Goal: Task Accomplishment & Management: Use online tool/utility

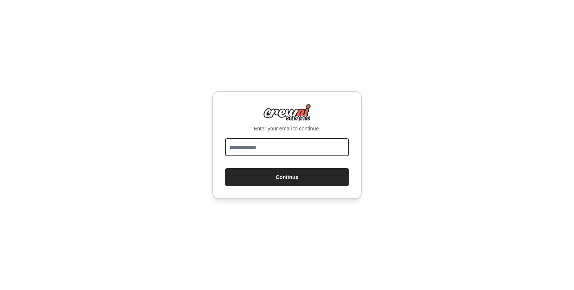
drag, startPoint x: 264, startPoint y: 152, endPoint x: 268, endPoint y: 156, distance: 5.6
click at [264, 152] on input "email" at bounding box center [287, 147] width 124 height 18
click at [287, 150] on input "**********" at bounding box center [287, 147] width 124 height 18
type input "*"
type input "**********"
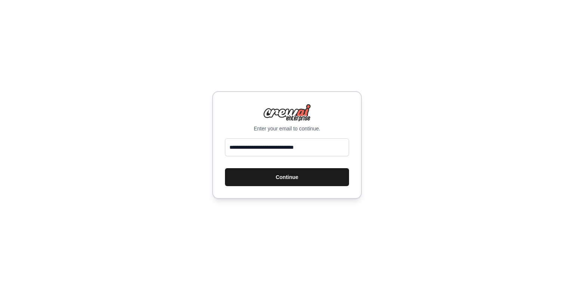
click at [282, 179] on button "Continue" at bounding box center [287, 177] width 124 height 18
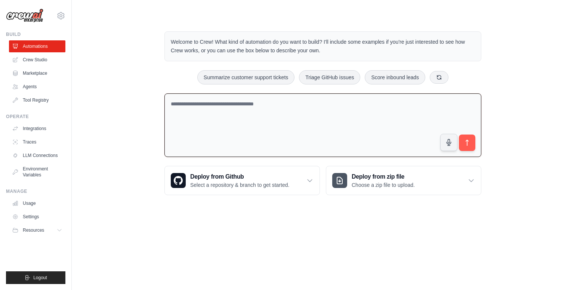
click at [249, 133] on textarea at bounding box center [322, 125] width 317 height 64
click at [264, 118] on textarea at bounding box center [322, 125] width 317 height 64
click at [249, 114] on textarea at bounding box center [322, 125] width 317 height 64
drag, startPoint x: 323, startPoint y: 42, endPoint x: 197, endPoint y: 50, distance: 125.8
click at [197, 50] on p "Welcome to Crew! What kind of automation do you want to build? I'll include som…" at bounding box center [323, 46] width 304 height 17
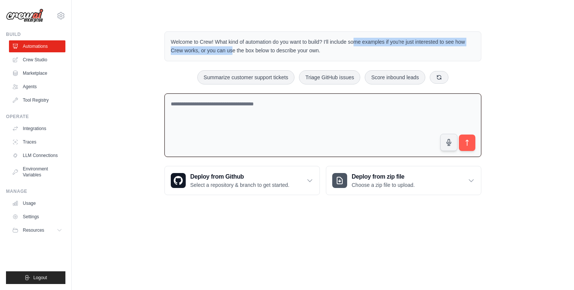
copy p "I'll include some examples if you're just interested to see how Crew works"
click at [217, 138] on textarea at bounding box center [322, 125] width 317 height 64
paste textarea "**********"
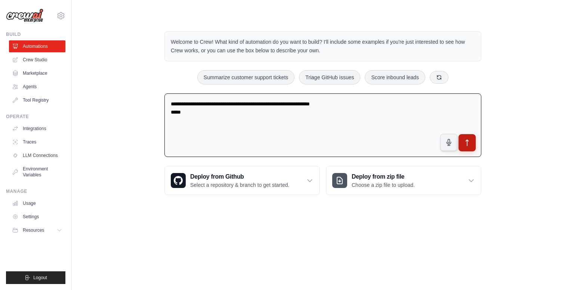
click at [470, 149] on button "submit" at bounding box center [466, 142] width 17 height 17
click at [220, 129] on textarea "**********" at bounding box center [322, 125] width 317 height 64
drag, startPoint x: 211, startPoint y: 110, endPoint x: 162, endPoint y: 105, distance: 48.8
click at [162, 105] on div "**********" at bounding box center [322, 113] width 335 height 188
click at [314, 104] on textarea "**********" at bounding box center [322, 125] width 317 height 64
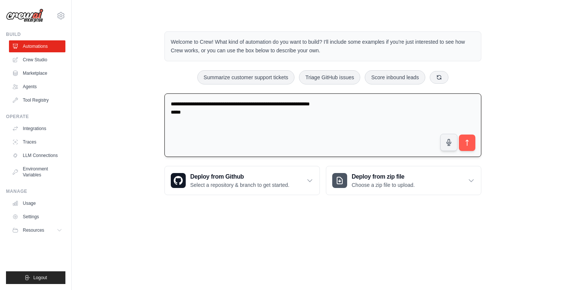
drag, startPoint x: 300, startPoint y: 103, endPoint x: 169, endPoint y: 105, distance: 130.8
click at [169, 105] on textarea "**********" at bounding box center [322, 125] width 317 height 64
type textarea "**********"
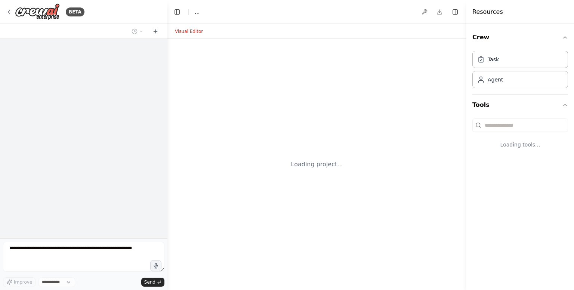
select select "****"
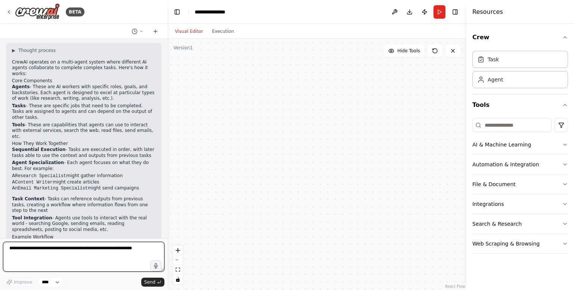
scroll to position [15, 0]
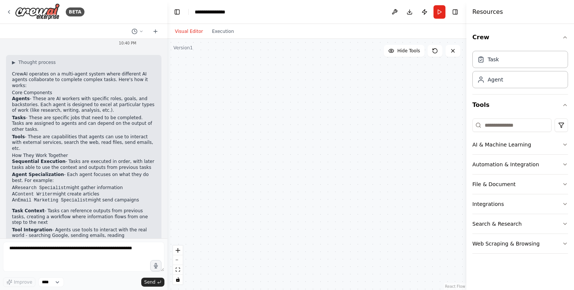
click at [28, 134] on p "Tools - These are capabilities that agents can use to interact with external se…" at bounding box center [83, 143] width 143 height 18
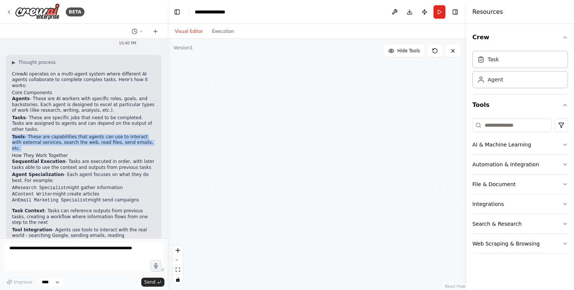
click at [28, 134] on p "Tools - These are capabilities that agents can use to interact with external se…" at bounding box center [83, 143] width 143 height 18
click at [62, 134] on p "Tools - These are capabilities that agents can use to interact with external se…" at bounding box center [83, 143] width 143 height 18
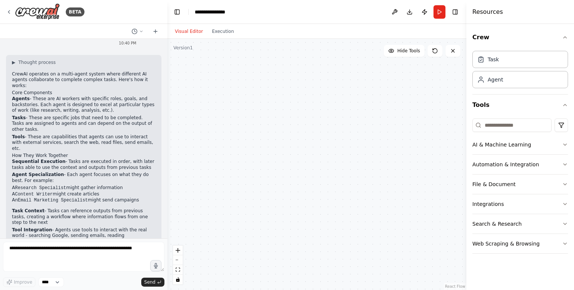
click at [103, 134] on p "Tools - These are capabilities that agents can use to interact with external se…" at bounding box center [83, 143] width 143 height 18
click at [129, 134] on p "Tools - These are capabilities that agents can use to interact with external se…" at bounding box center [83, 143] width 143 height 18
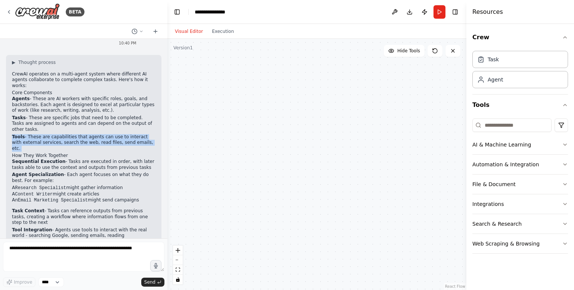
click at [129, 134] on p "Tools - These are capabilities that agents can use to interact with external se…" at bounding box center [83, 143] width 143 height 18
click at [69, 134] on p "Tools - These are capabilities that agents can use to interact with external se…" at bounding box center [83, 143] width 143 height 18
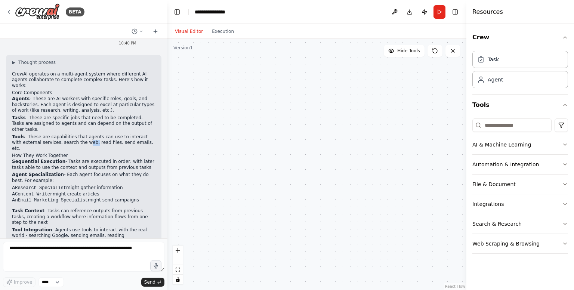
click at [69, 134] on p "Tools - These are capabilities that agents can use to interact with external se…" at bounding box center [83, 143] width 143 height 18
click at [62, 134] on p "Tools - These are capabilities that agents can use to interact with external se…" at bounding box center [83, 143] width 143 height 18
click at [77, 134] on p "Tools - These are capabilities that agents can use to interact with external se…" at bounding box center [83, 143] width 143 height 18
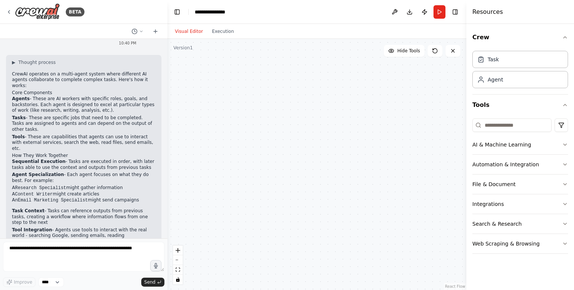
click at [88, 134] on p "Tools - These are capabilities that agents can use to interact with external se…" at bounding box center [83, 143] width 143 height 18
click at [104, 134] on p "Tools - These are capabilities that agents can use to interact with external se…" at bounding box center [83, 143] width 143 height 18
click at [109, 134] on p "Tools - These are capabilities that agents can use to interact with external se…" at bounding box center [83, 143] width 143 height 18
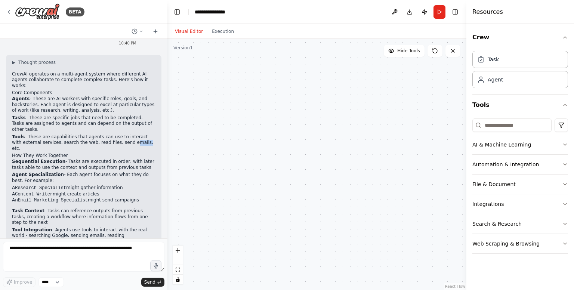
click at [109, 134] on p "Tools - These are capabilities that agents can use to interact with external se…" at bounding box center [83, 143] width 143 height 18
click at [127, 134] on p "Tools - These are capabilities that agents can use to interact with external se…" at bounding box center [83, 143] width 143 height 18
click at [134, 134] on p "Tools - These are capabilities that agents can use to interact with external se…" at bounding box center [83, 143] width 143 height 18
drag, startPoint x: 134, startPoint y: 130, endPoint x: 12, endPoint y: 130, distance: 122.2
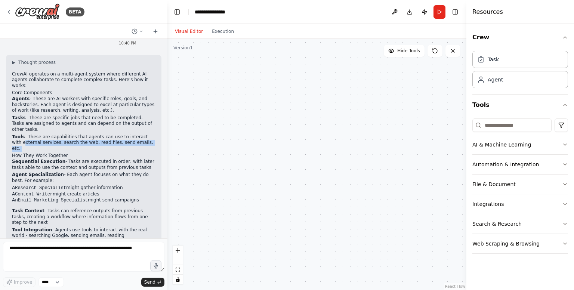
click at [12, 134] on p "Tools - These are capabilities that agents can use to interact with external se…" at bounding box center [83, 143] width 143 height 18
drag, startPoint x: 12, startPoint y: 129, endPoint x: 119, endPoint y: 124, distance: 107.3
click at [119, 134] on p "Tools - These are capabilities that agents can use to interact with external se…" at bounding box center [83, 143] width 143 height 18
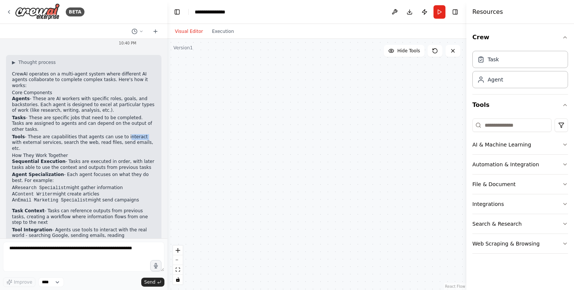
click at [119, 134] on p "Tools - These are capabilities that agents can use to interact with external se…" at bounding box center [83, 143] width 143 height 18
click at [66, 134] on p "Tools - These are capabilities that agents can use to interact with external se…" at bounding box center [83, 143] width 143 height 18
click at [40, 134] on p "Tools - These are capabilities that agents can use to interact with external se…" at bounding box center [83, 143] width 143 height 18
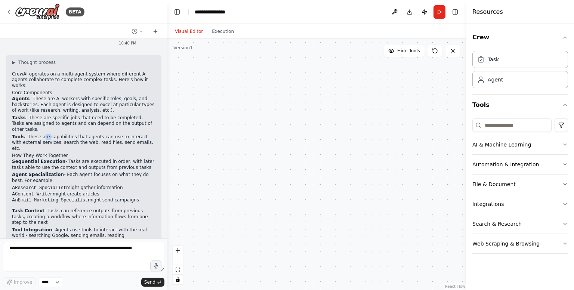
click at [40, 134] on p "Tools - These are capabilities that agents can use to interact with external se…" at bounding box center [83, 143] width 143 height 18
click at [38, 134] on p "Tools - These are capabilities that agents can use to interact with external se…" at bounding box center [83, 143] width 143 height 18
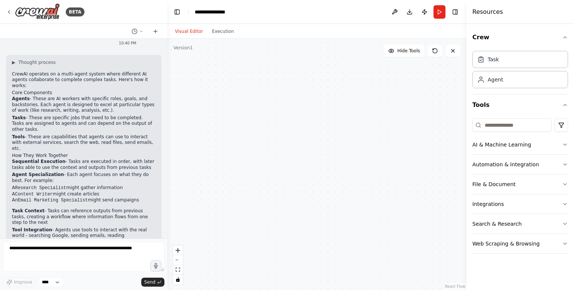
click at [44, 134] on p "Tools - These are capabilities that agents can use to interact with external se…" at bounding box center [83, 143] width 143 height 18
click at [46, 134] on p "Tools - These are capabilities that agents can use to interact with external se…" at bounding box center [83, 143] width 143 height 18
click at [69, 134] on p "Tools - These are capabilities that agents can use to interact with external se…" at bounding box center [83, 143] width 143 height 18
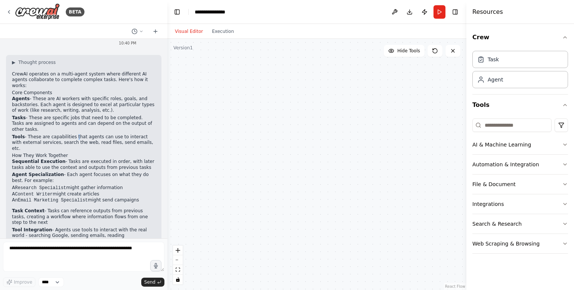
click at [69, 134] on p "Tools - These are capabilities that agents can use to interact with external se…" at bounding box center [83, 143] width 143 height 18
click at [71, 134] on p "Tools - These are capabilities that agents can use to interact with external se…" at bounding box center [83, 143] width 143 height 18
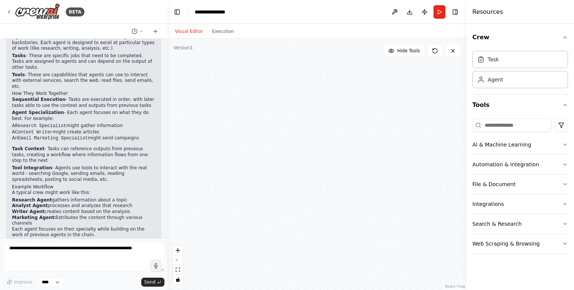
scroll to position [81, 0]
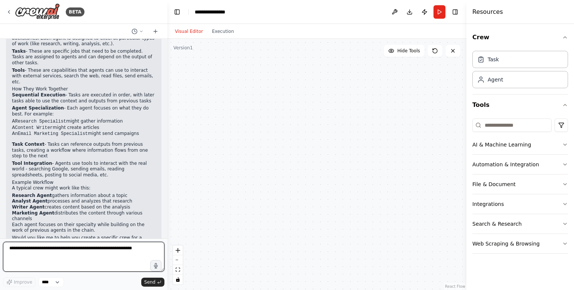
click at [74, 253] on textarea at bounding box center [83, 257] width 161 height 30
type textarea "**********"
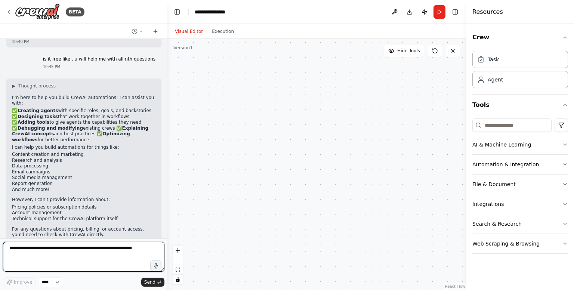
scroll to position [295, 0]
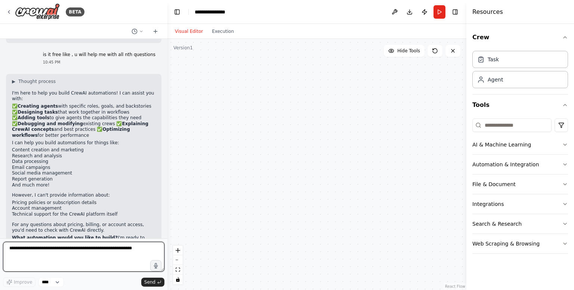
click at [117, 262] on textarea at bounding box center [83, 257] width 161 height 30
click at [54, 248] on textarea at bounding box center [83, 257] width 161 height 30
click at [83, 248] on textarea "**********" at bounding box center [83, 257] width 161 height 30
type textarea "**********"
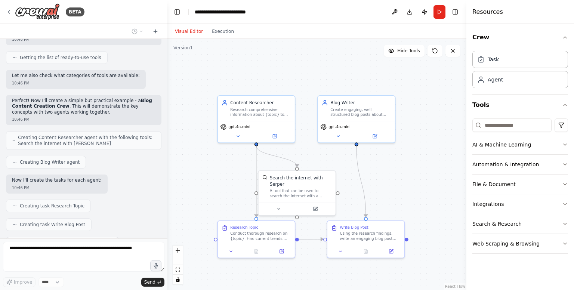
scroll to position [606, 0]
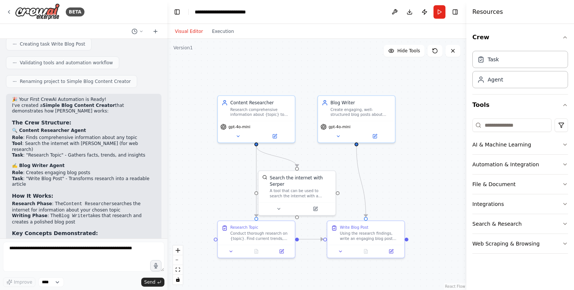
click at [100, 201] on li "Research Phase : The Content Researcher searches the internet for information a…" at bounding box center [83, 207] width 143 height 12
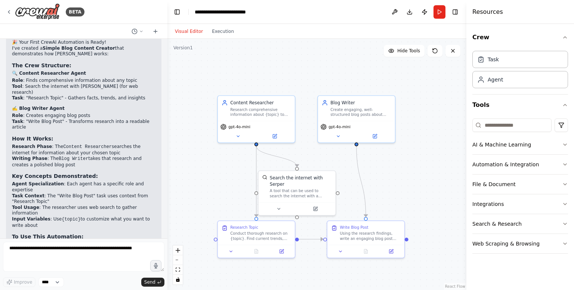
scroll to position [834, 0]
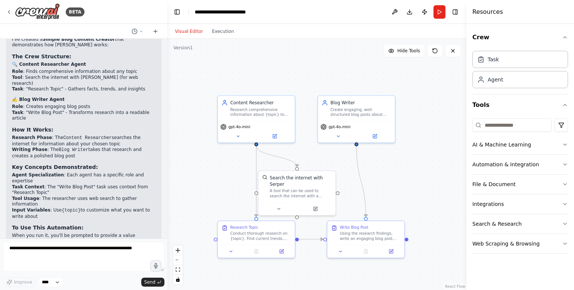
click at [95, 271] on p "Would you like me to show you a more complex example or explain any part of thi…" at bounding box center [83, 277] width 143 height 12
click at [53, 252] on p "This simple example shows the power of multi-agent collaboration - specialized …" at bounding box center [83, 261] width 143 height 18
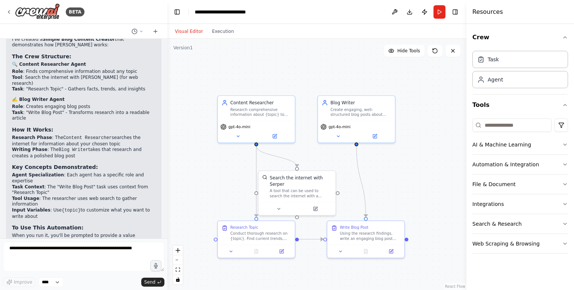
click at [53, 252] on p "This simple example shows the power of multi-agent collaboration - specialized …" at bounding box center [83, 261] width 143 height 18
click at [33, 233] on p "When you run it, you'll be prompted to provide a value for {topic} (like "artif…" at bounding box center [83, 242] width 143 height 18
click at [36, 233] on p "When you run it, you'll be prompted to provide a value for {topic} (like "artif…" at bounding box center [83, 242] width 143 height 18
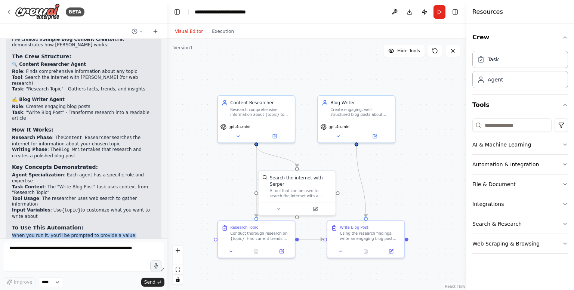
click at [36, 233] on p "When you run it, you'll be prompted to provide a value for {topic} (like "artif…" at bounding box center [83, 242] width 143 height 18
click at [77, 233] on p "When you run it, you'll be prompted to provide a value for {topic} (like "artif…" at bounding box center [83, 242] width 143 height 18
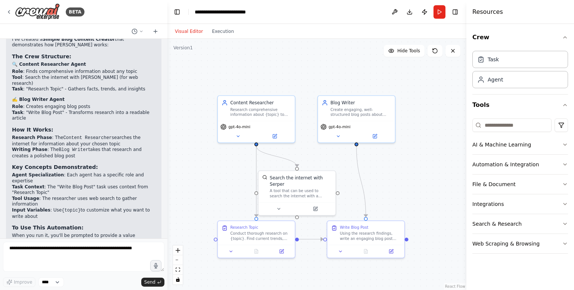
click at [97, 233] on p "When you run it, you'll be prompted to provide a value for {topic} (like "artif…" at bounding box center [83, 242] width 143 height 18
click at [127, 233] on p "When you run it, you'll be prompted to provide a value for {topic} (like "artif…" at bounding box center [83, 242] width 143 height 18
click at [125, 233] on p "When you run it, you'll be prompted to provide a value for {topic} (like "artif…" at bounding box center [83, 242] width 143 height 18
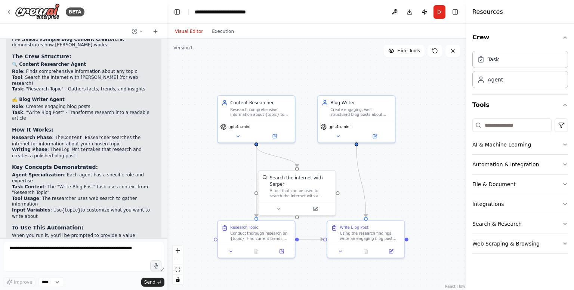
click at [125, 233] on p "When you run it, you'll be prompted to provide a value for {topic} (like "artif…" at bounding box center [83, 242] width 143 height 18
click at [130, 233] on p "When you run it, you'll be prompted to provide a value for {topic} (like "artif…" at bounding box center [83, 242] width 143 height 18
click at [22, 233] on p "When you run it, you'll be prompted to provide a value for {topic} (like "artif…" at bounding box center [83, 242] width 143 height 18
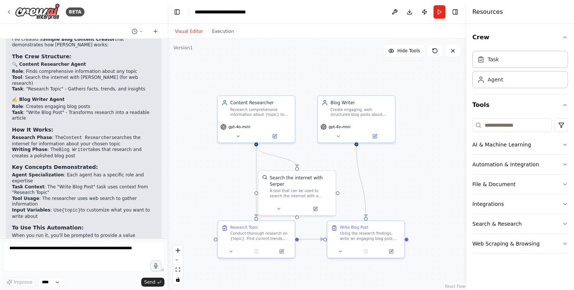
click at [24, 233] on p "When you run it, you'll be prompted to provide a value for {topic} (like "artif…" at bounding box center [83, 242] width 143 height 18
click at [39, 233] on p "When you run it, you'll be prompted to provide a value for {topic} (like "artif…" at bounding box center [83, 242] width 143 height 18
click at [38, 233] on p "When you run it, you'll be prompted to provide a value for {topic} (like "artif…" at bounding box center [83, 242] width 143 height 18
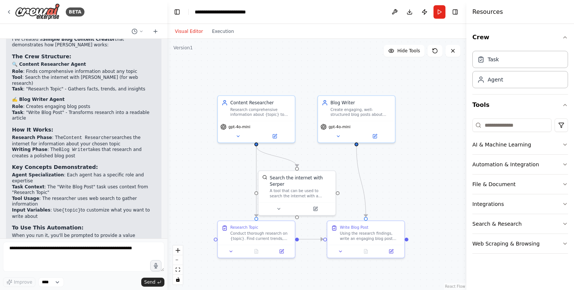
click at [38, 233] on p "When you run it, you'll be prompted to provide a value for {topic} (like "artif…" at bounding box center [83, 242] width 143 height 18
click at [64, 233] on p "When you run it, you'll be prompted to provide a value for {topic} (like "artif…" at bounding box center [83, 242] width 143 height 18
click at [67, 252] on p "This simple example shows the power of multi-agent collaboration - specialized …" at bounding box center [83, 261] width 143 height 18
click at [66, 252] on p "This simple example shows the power of multi-agent collaboration - specialized …" at bounding box center [83, 261] width 143 height 18
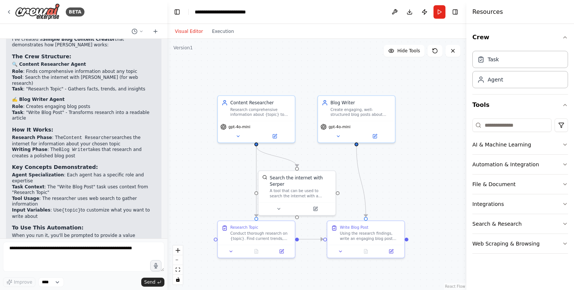
click at [66, 252] on p "This simple example shows the power of multi-agent collaboration - specialized …" at bounding box center [83, 261] width 143 height 18
click at [65, 252] on p "This simple example shows the power of multi-agent collaboration - specialized …" at bounding box center [83, 261] width 143 height 18
click at [72, 252] on p "This simple example shows the power of multi-agent collaboration - specialized …" at bounding box center [83, 261] width 143 height 18
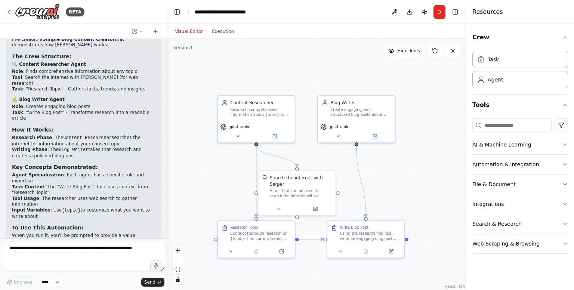
click at [77, 271] on p "Would you like me to show you a more complex example or explain any part of thi…" at bounding box center [83, 277] width 143 height 12
click at [72, 271] on p "Would you like me to show you a more complex example or explain any part of thi…" at bounding box center [83, 277] width 143 height 12
click at [92, 271] on p "Would you like me to show you a more complex example or explain any part of thi…" at bounding box center [83, 277] width 143 height 12
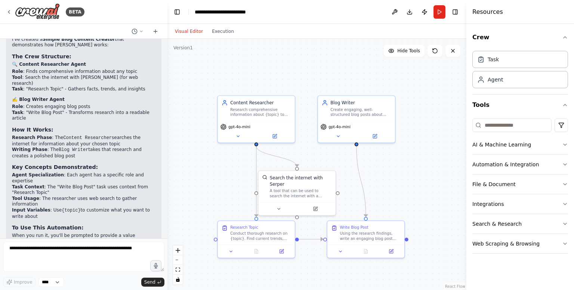
click at [92, 271] on p "Would you like me to show you a more complex example or explain any part of thi…" at bounding box center [83, 277] width 143 height 12
click at [118, 271] on p "Would you like me to show you a more complex example or explain any part of thi…" at bounding box center [83, 277] width 143 height 12
click at [92, 223] on div "🎉 Your First CrewAI Automation is Ready! I've created a Simple Blog Content Cre…" at bounding box center [83, 160] width 155 height 265
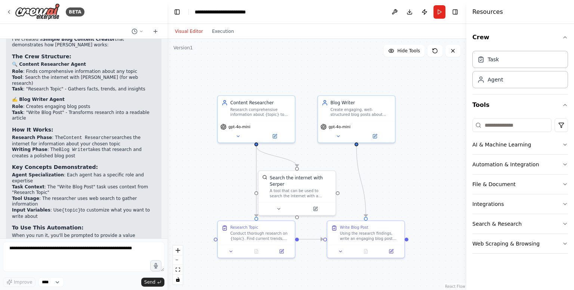
click at [73, 271] on p "Would you like me to show you a more complex example or explain any part of thi…" at bounding box center [83, 277] width 143 height 12
click at [217, 243] on div "Research Topic Conduct thorough research on {topic}. Find current trends, key f…" at bounding box center [256, 239] width 78 height 38
click at [228, 242] on div "Research Topic Conduct thorough research on {topic}. Find current trends, key f…" at bounding box center [256, 232] width 77 height 24
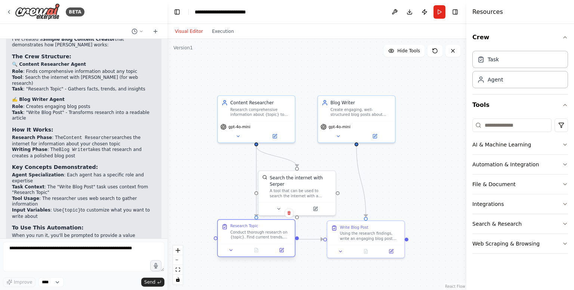
click at [228, 242] on div "Research Topic Conduct thorough research on {topic}. Find current trends, key f…" at bounding box center [256, 232] width 77 height 24
click at [248, 235] on div "Conduct thorough research on {topic}. Find current trends, key facts, statistic…" at bounding box center [260, 235] width 61 height 10
click at [280, 252] on icon at bounding box center [281, 250] width 5 height 5
click at [268, 120] on div "gpt-4o-mini" at bounding box center [256, 131] width 77 height 22
click at [406, 47] on button "Hide Tools" at bounding box center [404, 51] width 41 height 12
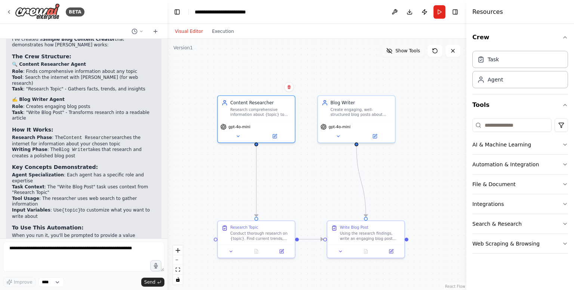
click at [406, 47] on button "Show Tools" at bounding box center [403, 51] width 43 height 12
click at [406, 47] on button "Hide Tools" at bounding box center [404, 51] width 41 height 12
click at [406, 47] on button "Show Tools" at bounding box center [403, 51] width 43 height 12
click at [406, 47] on button "Hide Tools" at bounding box center [404, 51] width 41 height 12
click at [406, 47] on button "Show Tools" at bounding box center [403, 51] width 43 height 12
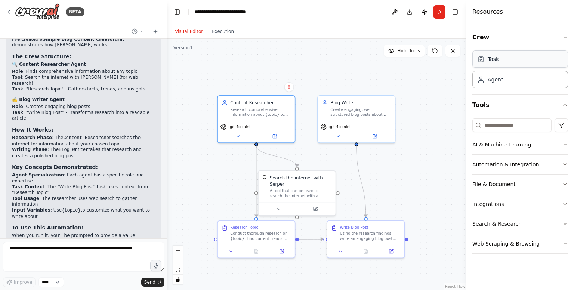
click at [491, 63] on div "Task" at bounding box center [520, 58] width 96 height 17
click at [487, 78] on div "Agent" at bounding box center [490, 78] width 26 height 7
click at [488, 145] on button "AI & Machine Learning" at bounding box center [520, 144] width 96 height 19
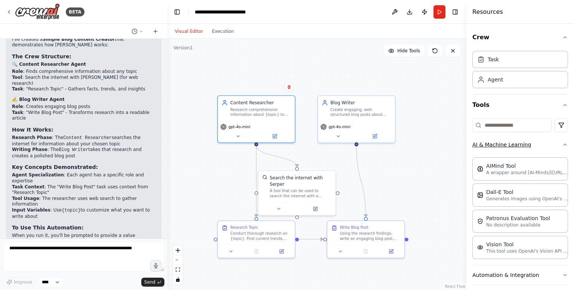
click at [488, 145] on button "AI & Machine Learning" at bounding box center [520, 144] width 96 height 19
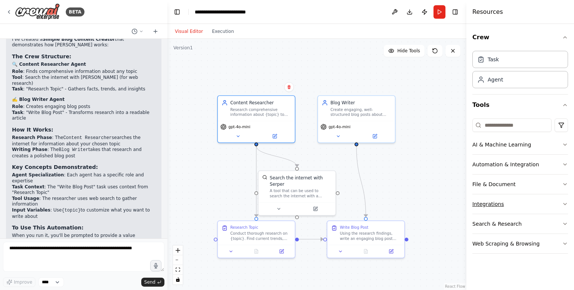
click at [541, 194] on button "Integrations" at bounding box center [520, 203] width 96 height 19
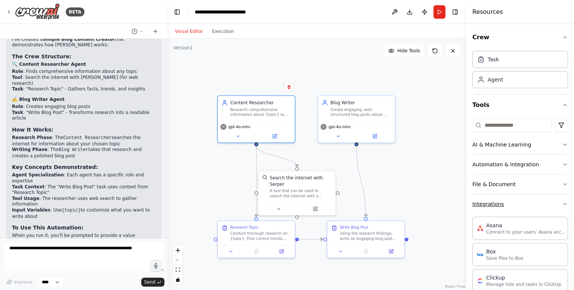
click at [532, 198] on button "Integrations" at bounding box center [520, 203] width 96 height 19
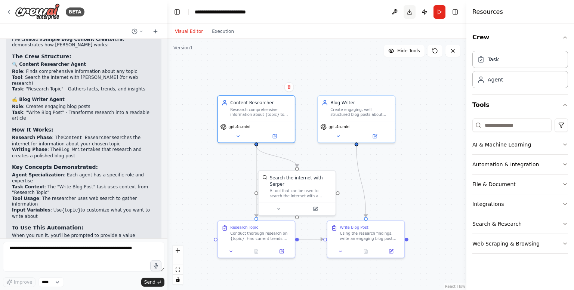
click at [406, 7] on button "Download" at bounding box center [409, 11] width 12 height 13
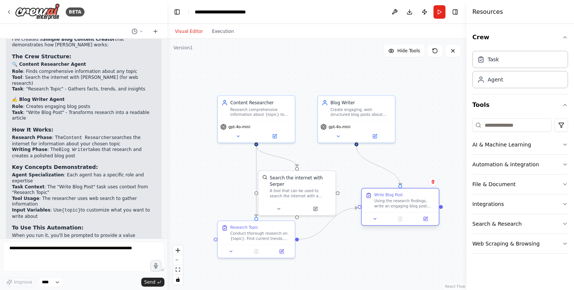
drag, startPoint x: 332, startPoint y: 229, endPoint x: 366, endPoint y: 198, distance: 46.0
click at [366, 198] on div "Write Blog Post Using the research findings, write an engaging blog post about …" at bounding box center [399, 200] width 69 height 16
